Goal: Transaction & Acquisition: Purchase product/service

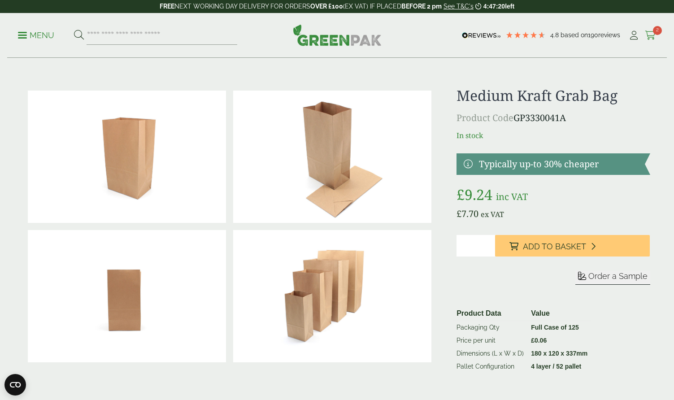
click at [651, 29] on link "Cart 2" at bounding box center [650, 35] width 11 height 13
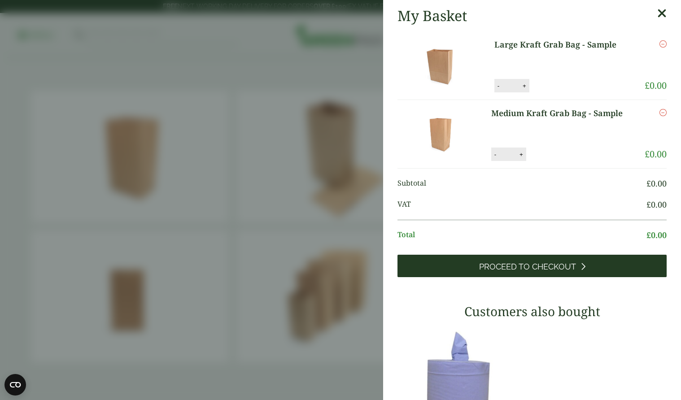
click at [504, 265] on span "Proceed to Checkout" at bounding box center [527, 267] width 97 height 10
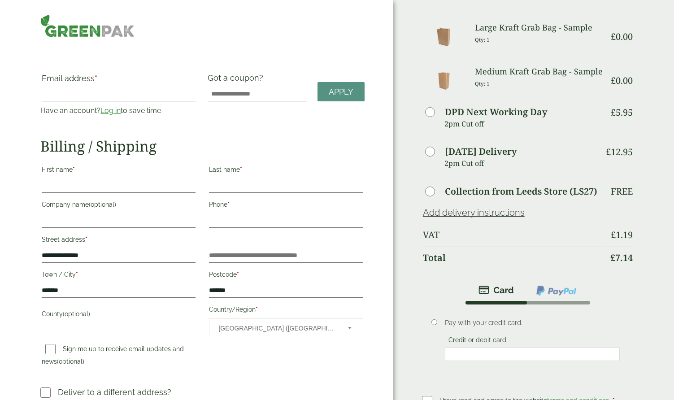
click at [653, 347] on div "Order Summary Item Ammount Large Kraft Grab Bag - Sample Qty: 1 £ 0.00 Medium K…" at bounding box center [533, 264] width 281 height 528
click at [565, 381] on li "Pay with your credit card. Credit or debit card Save payment information to my …" at bounding box center [528, 343] width 212 height 79
